Goal: Leave review/rating: Share an evaluation or opinion about a product, service, or content

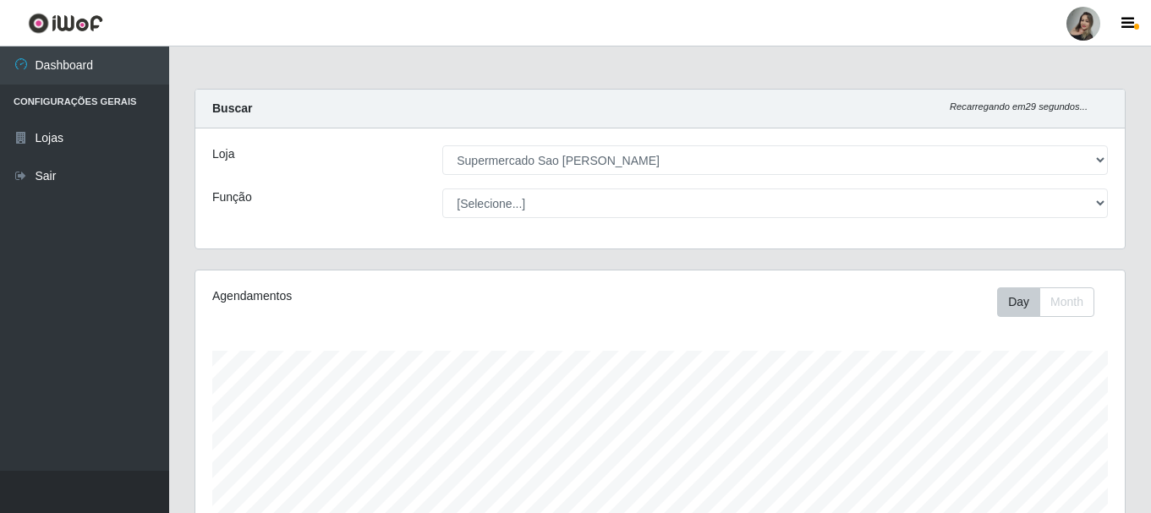
select select "383"
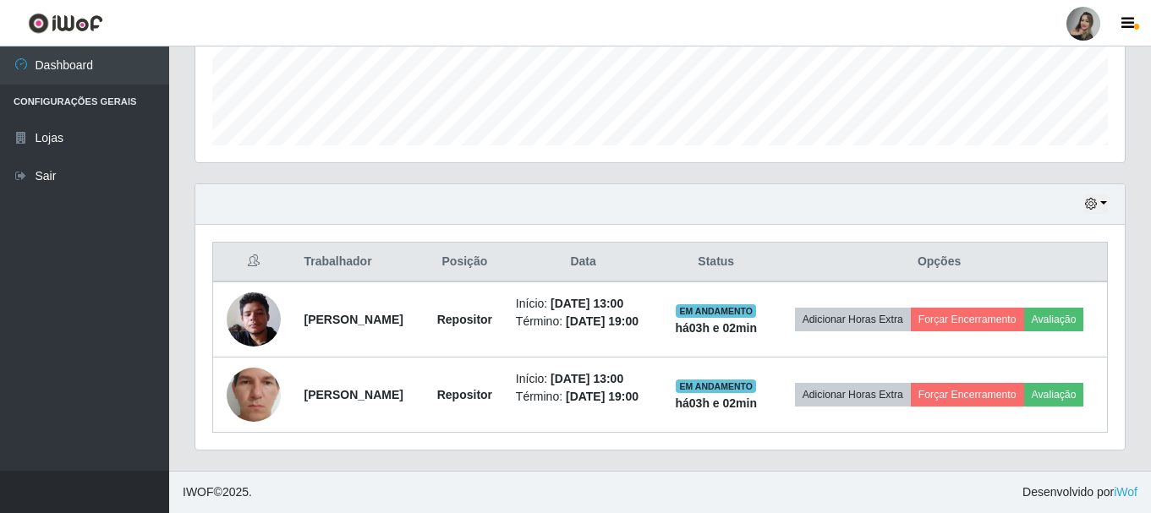
scroll to position [351, 930]
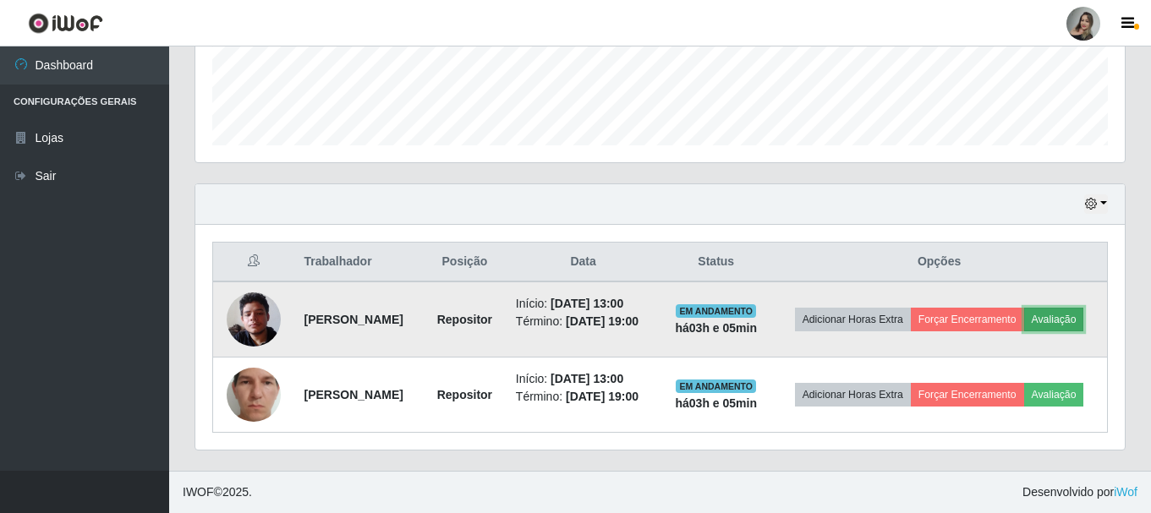
click at [1024, 322] on button "Avaliação" at bounding box center [1054, 320] width 60 height 24
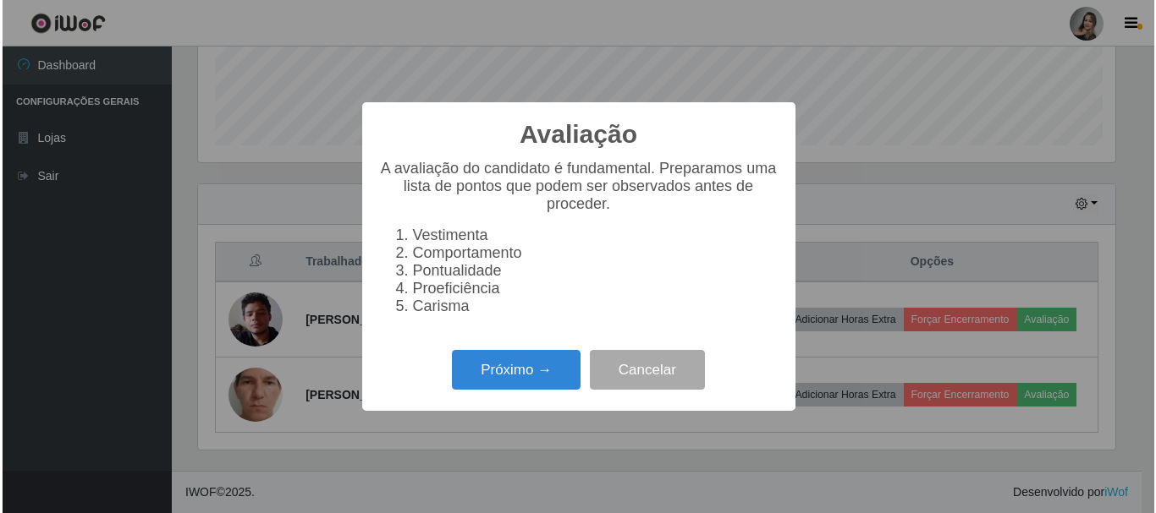
scroll to position [351, 921]
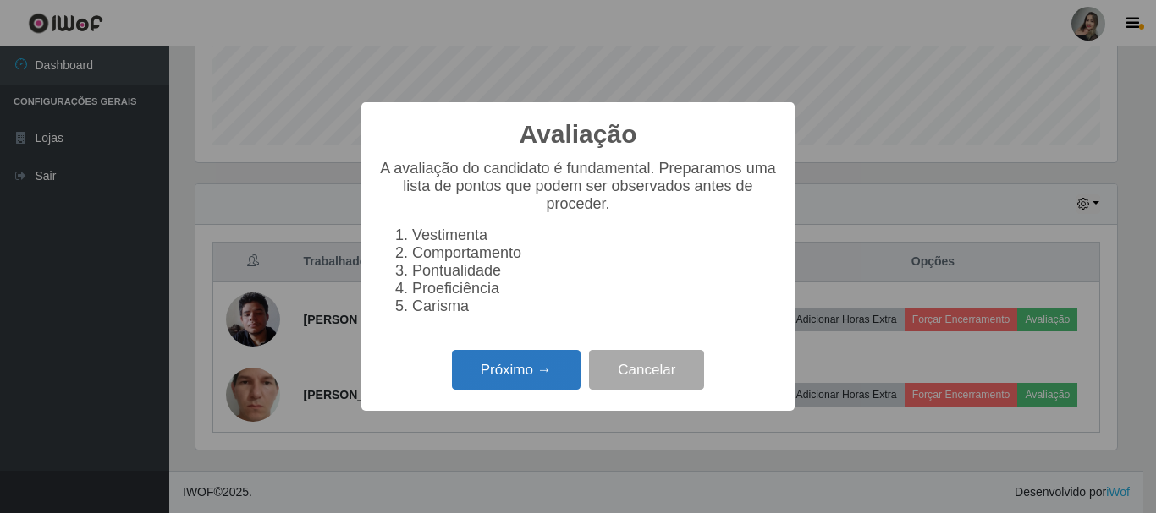
click at [478, 387] on button "Próximo →" at bounding box center [516, 370] width 129 height 40
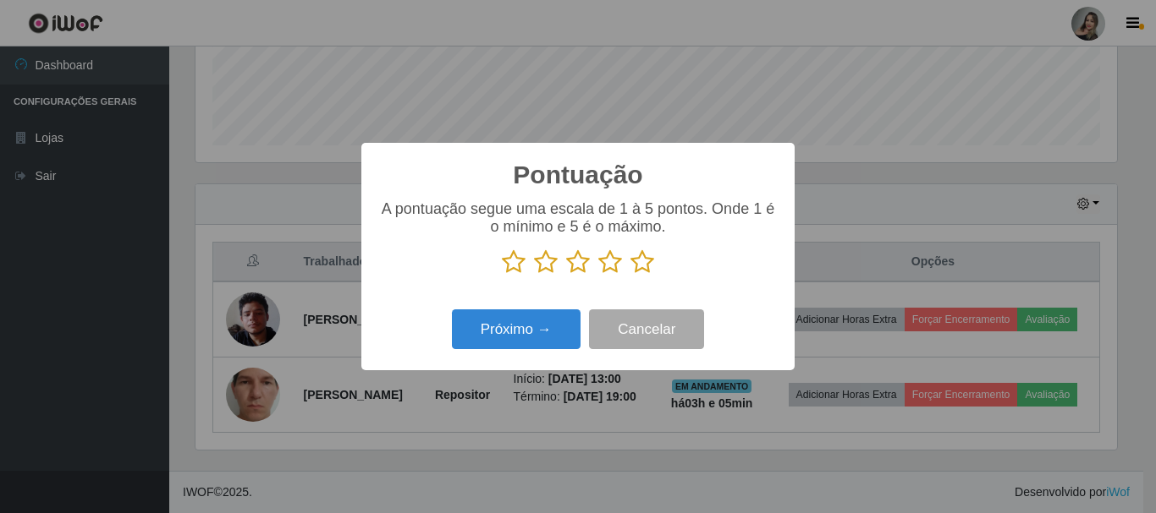
scroll to position [845580, 845010]
click at [517, 264] on icon at bounding box center [514, 262] width 24 height 25
click at [502, 275] on input "radio" at bounding box center [502, 275] width 0 height 0
click at [523, 316] on button "Próximo →" at bounding box center [516, 330] width 129 height 40
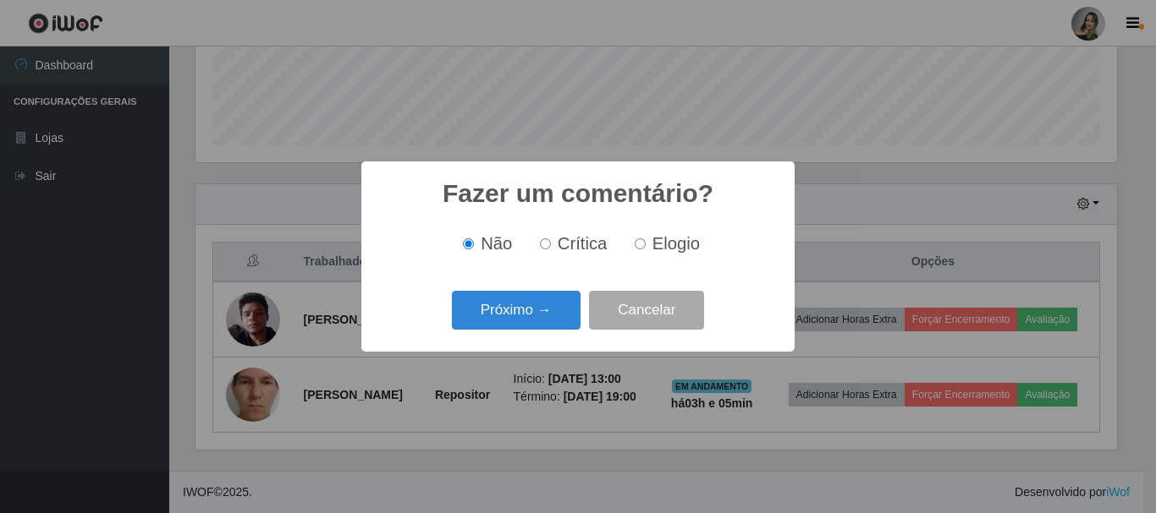
click at [523, 316] on button "Próximo →" at bounding box center [516, 311] width 129 height 40
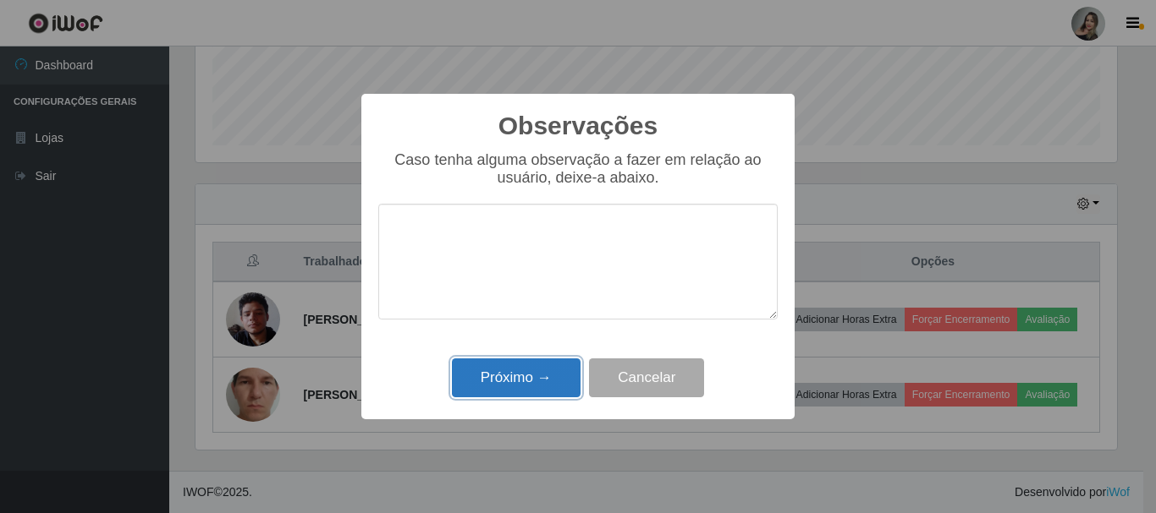
click at [529, 385] on button "Próximo →" at bounding box center [516, 379] width 129 height 40
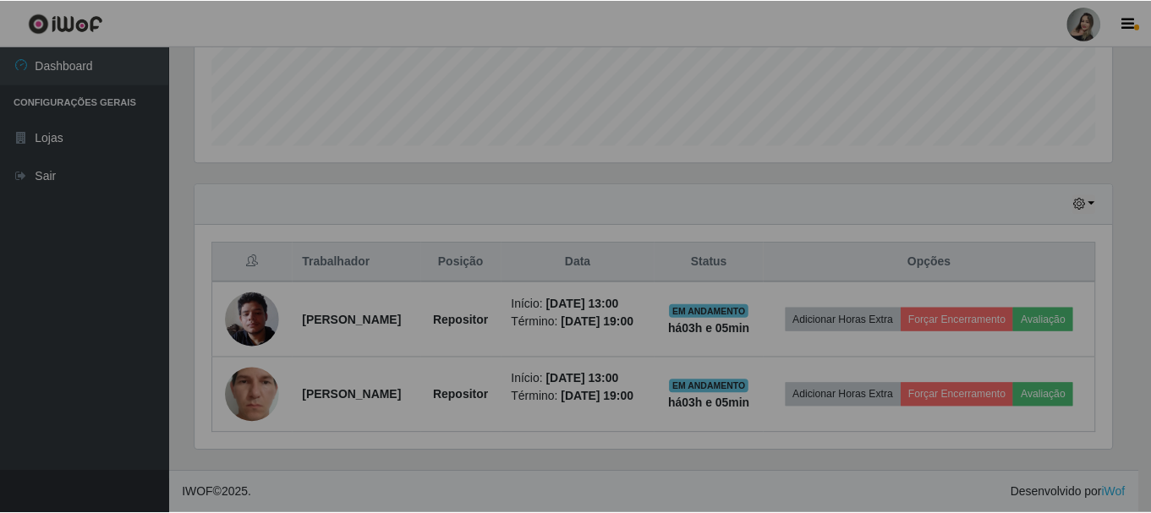
scroll to position [351, 930]
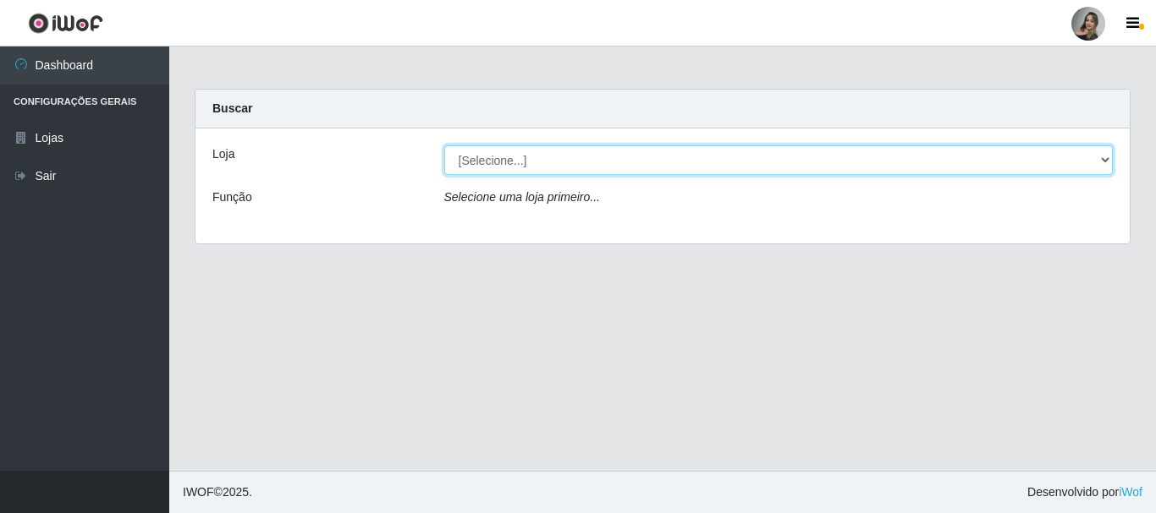
click at [496, 166] on select "[Selecione...] Supermercado Sao Francisco - Amarante" at bounding box center [778, 161] width 669 height 30
select select "383"
click at [444, 146] on select "[Selecione...] Supermercado Sao Francisco - Amarante" at bounding box center [778, 161] width 669 height 30
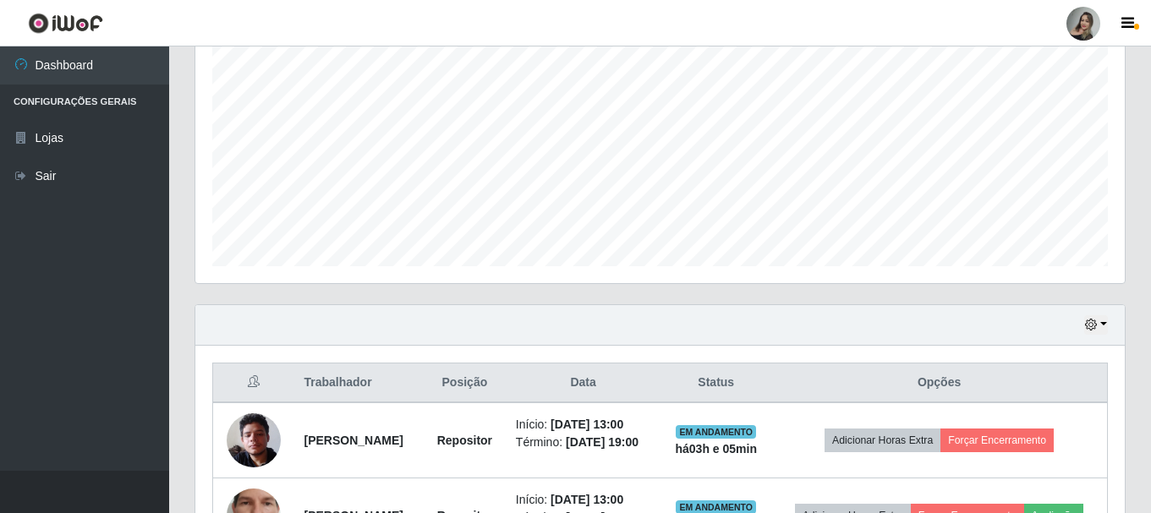
scroll to position [485, 0]
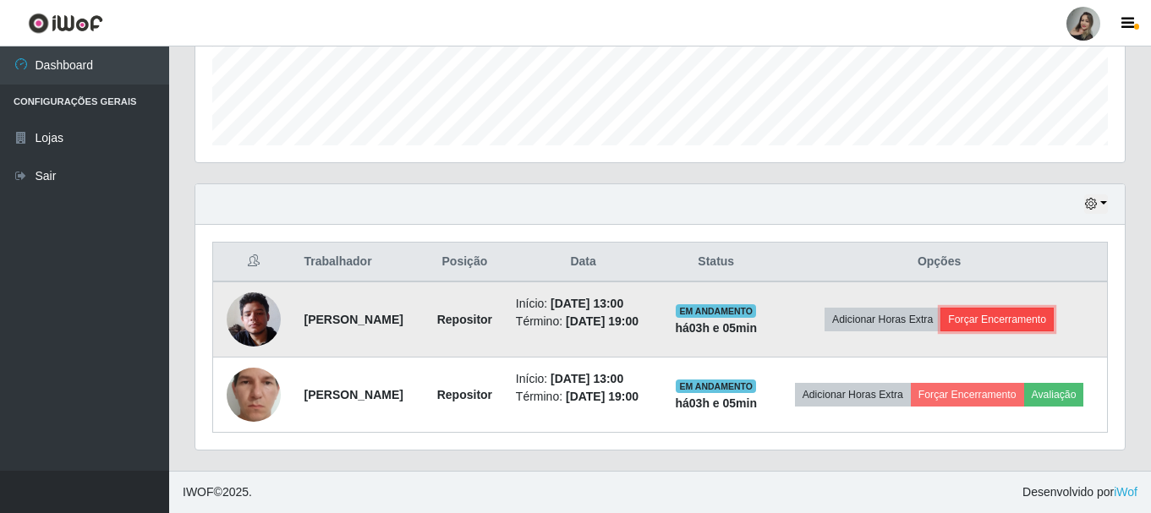
click at [1029, 308] on button "Forçar Encerramento" at bounding box center [997, 320] width 113 height 24
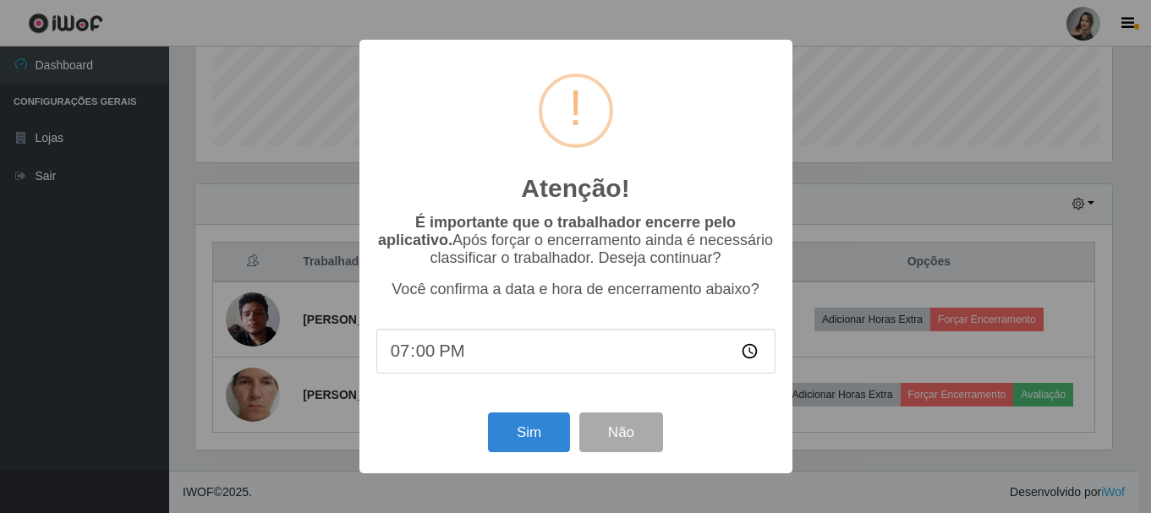
scroll to position [351, 921]
click at [430, 356] on input "19:00" at bounding box center [577, 351] width 399 height 45
type input "14:00"
click at [407, 356] on input "time" at bounding box center [577, 351] width 399 height 45
type input "16:02"
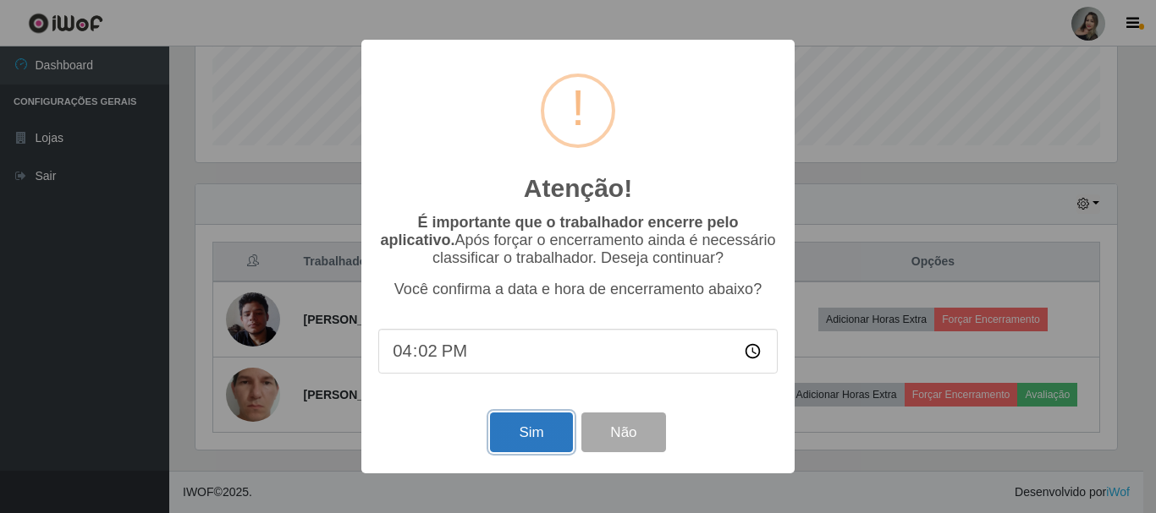
click at [549, 437] on button "Sim" at bounding box center [531, 433] width 82 height 40
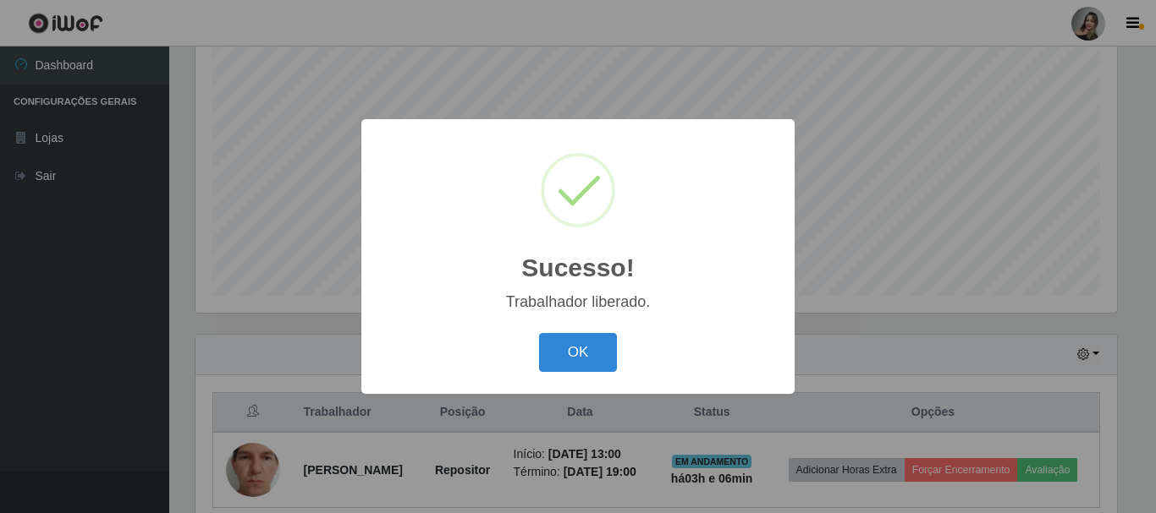
click at [539, 333] on button "OK" at bounding box center [578, 353] width 79 height 40
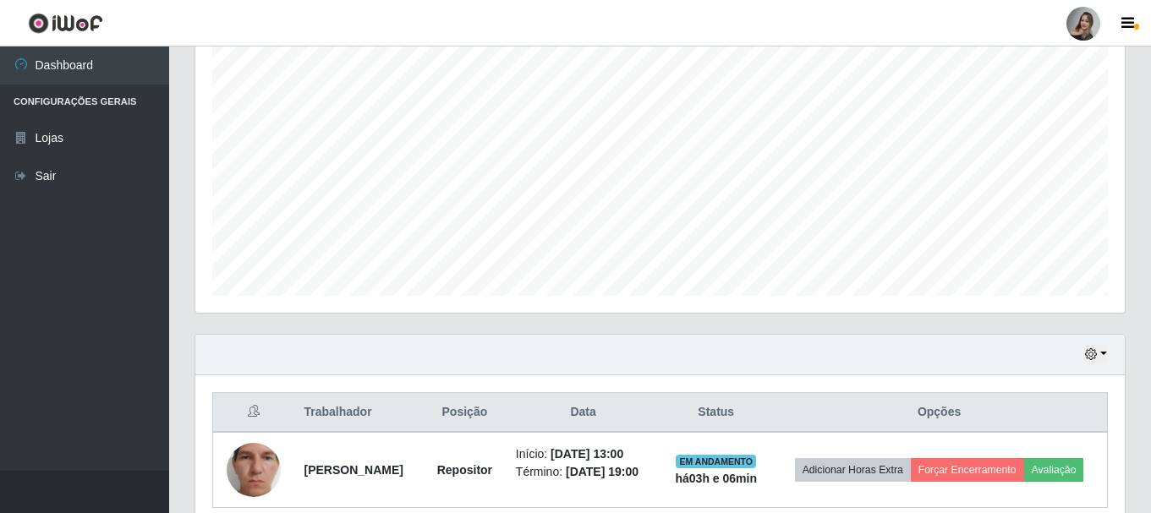
scroll to position [397, 0]
